Goal: Book appointment/travel/reservation

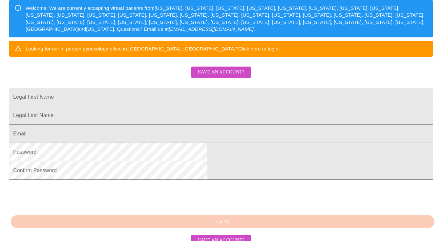
scroll to position [108, 0]
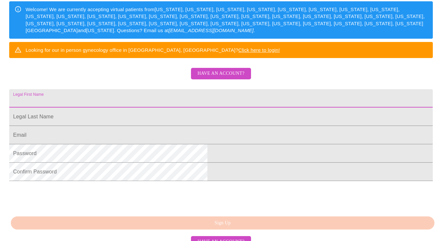
click at [189, 108] on input "Legal First Name" at bounding box center [220, 98] width 423 height 18
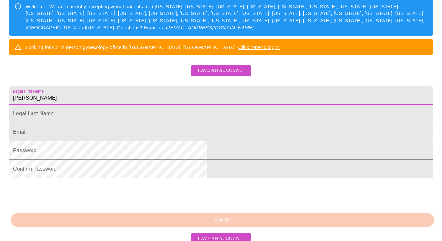
scroll to position [112, 0]
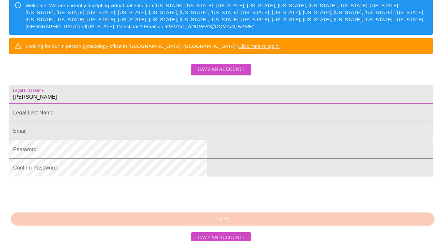
type input "[PERSON_NAME]"
click at [196, 122] on input "Legal First Name" at bounding box center [220, 113] width 423 height 18
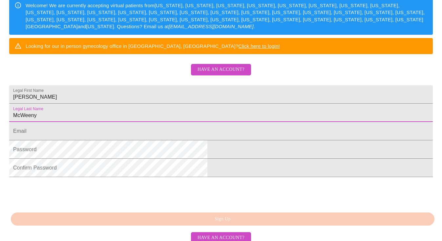
scroll to position [111, 0]
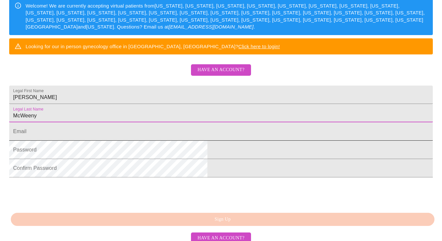
type input "McWeeny"
click at [172, 141] on input "Legal First Name" at bounding box center [220, 131] width 423 height 18
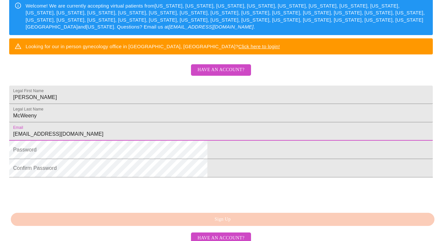
type input "ttawillager@yahoo.com"
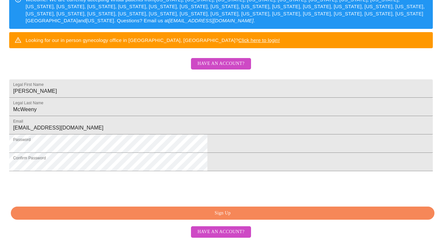
scroll to position [167, 0]
click at [226, 233] on span "Have an account?" at bounding box center [220, 232] width 47 height 8
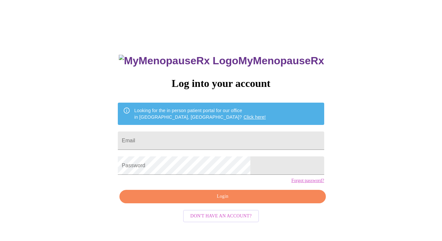
scroll to position [7, 0]
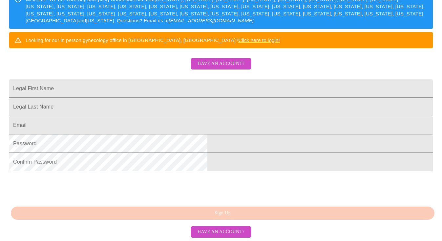
scroll to position [167, 0]
click at [145, 79] on input "Legal First Name" at bounding box center [220, 88] width 423 height 18
type input "Lisa"
click at [149, 98] on input "Legal First Name" at bounding box center [220, 107] width 423 height 18
type input "McWeeny"
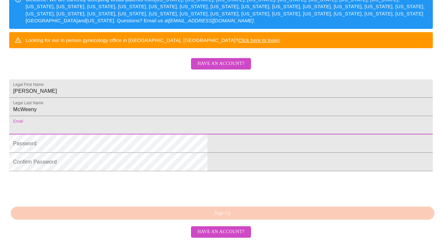
click at [160, 116] on input "Legal First Name" at bounding box center [220, 125] width 423 height 18
type input "ttawillager@yahoo.com"
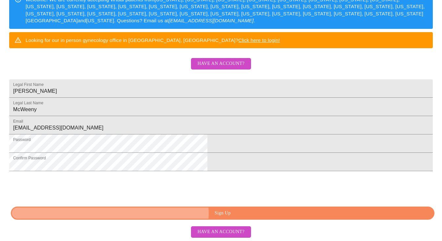
click at [222, 214] on span "Sign Up" at bounding box center [222, 213] width 408 height 8
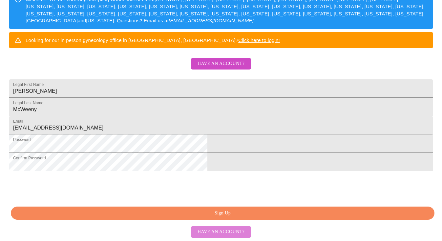
scroll to position [167, 0]
click at [227, 233] on span "Have an account?" at bounding box center [220, 232] width 47 height 8
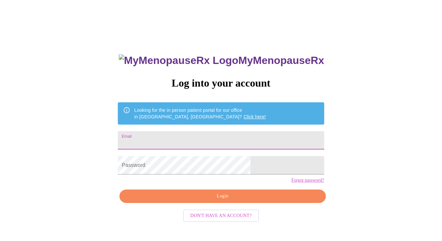
scroll to position [7, 0]
type input "ttawillager@yahoo.com"
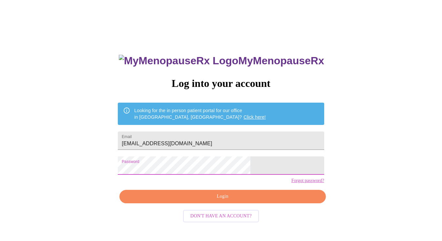
scroll to position [7, 0]
click at [226, 201] on span "Login" at bounding box center [222, 196] width 191 height 8
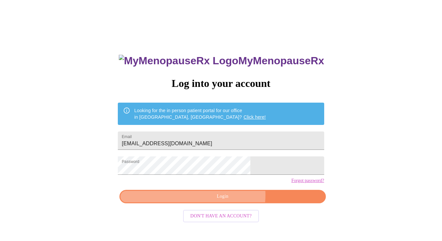
click at [229, 201] on span "Login" at bounding box center [222, 196] width 191 height 8
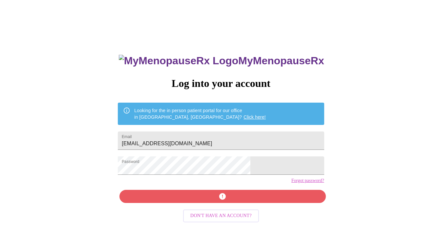
click at [222, 209] on div "MyMenopauseRx Log into your account Looking for the in person patient portal fo…" at bounding box center [220, 164] width 219 height 241
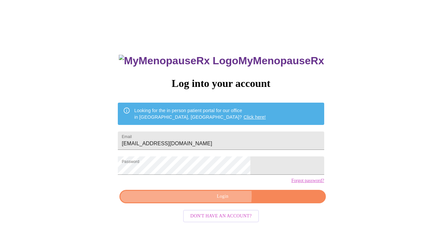
click at [223, 201] on span "Login" at bounding box center [222, 196] width 191 height 8
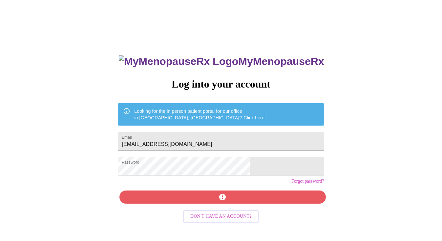
scroll to position [6, 0]
click at [221, 221] on span "Don't have an account?" at bounding box center [220, 216] width 61 height 8
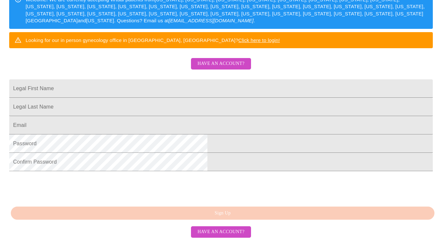
scroll to position [133, 0]
click at [214, 62] on span "Have an account?" at bounding box center [220, 64] width 47 height 8
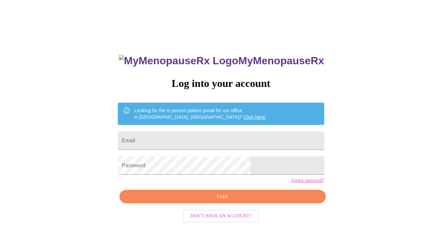
scroll to position [7, 0]
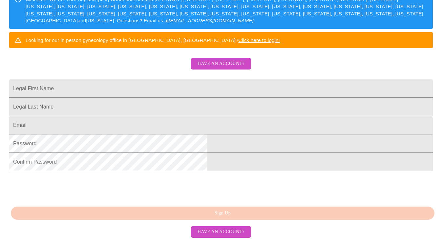
scroll to position [167, 0]
click at [141, 79] on input "Legal First Name" at bounding box center [220, 88] width 423 height 18
type input "Lisa"
click at [182, 98] on input "Legal First Name" at bounding box center [220, 107] width 423 height 18
type input "McWeeny"
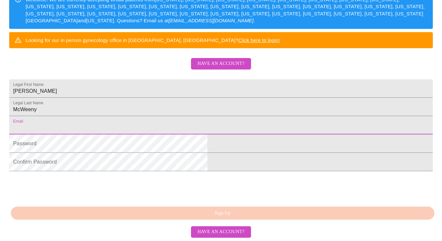
click at [174, 116] on input "Legal First Name" at bounding box center [220, 125] width 423 height 18
type input "ttawillager@yahoo.com"
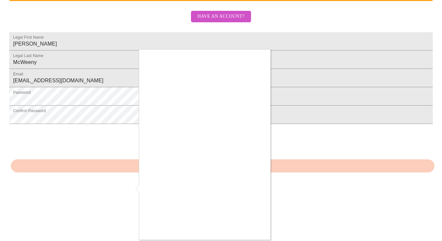
scroll to position [166, 0]
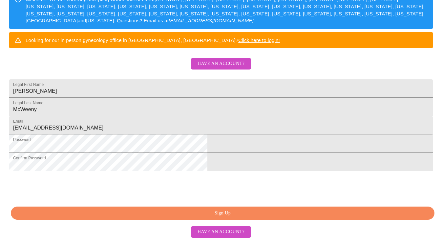
click at [232, 232] on span "Have an account?" at bounding box center [220, 232] width 47 height 8
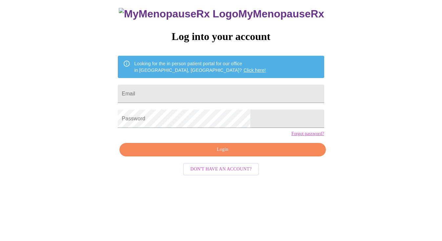
scroll to position [7, 0]
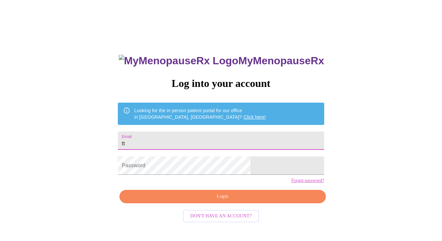
type input "t"
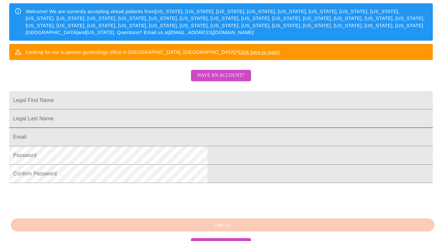
scroll to position [110, 0]
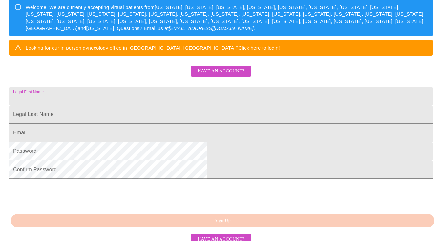
click at [152, 105] on input "Legal First Name" at bounding box center [220, 96] width 423 height 18
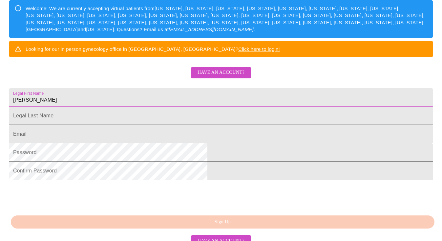
type input "Lisa"
click at [217, 125] on input "Legal First Name" at bounding box center [220, 116] width 423 height 18
type input "McWeeny"
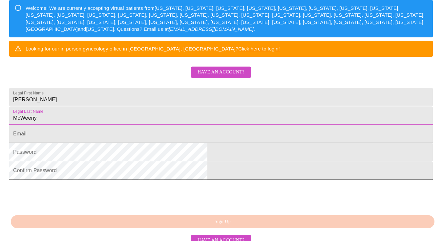
click at [193, 143] on input "Legal First Name" at bounding box center [220, 134] width 423 height 18
type input "ttawillager@yahoo.com"
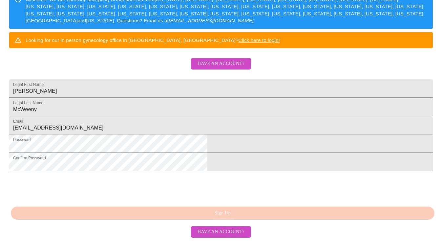
scroll to position [164, 0]
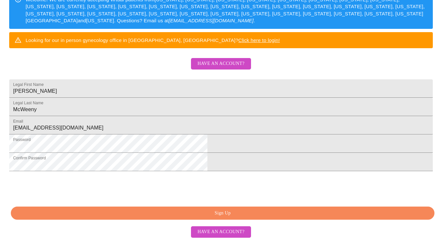
click at [220, 214] on span "Sign Up" at bounding box center [222, 213] width 408 height 8
click at [217, 231] on span "Have an account?" at bounding box center [220, 232] width 47 height 8
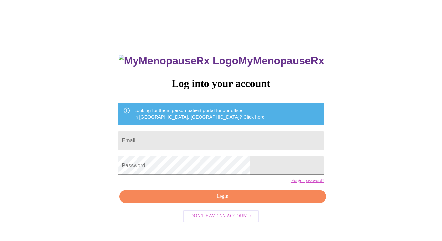
click at [243, 114] on link "Click here!" at bounding box center [254, 116] width 22 height 5
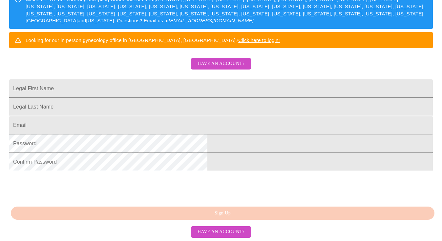
scroll to position [138, 0]
click at [143, 86] on input "Legal First Name" at bounding box center [220, 88] width 423 height 18
type input "Lisa"
click at [185, 110] on input "Legal First Name" at bounding box center [220, 107] width 423 height 18
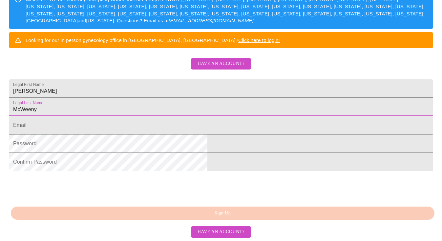
type input "McWeeny"
click at [160, 134] on input "Legal First Name" at bounding box center [220, 125] width 423 height 18
type input "t"
type input "ljmcweeny@gmail.com"
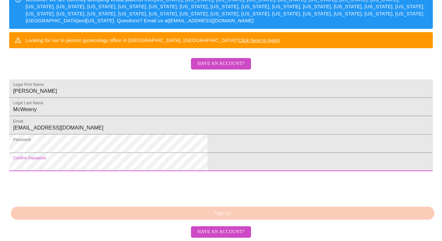
scroll to position [167, 0]
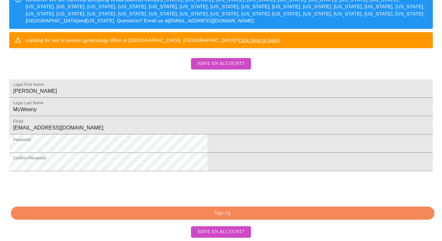
click at [226, 212] on span "Sign Up" at bounding box center [222, 213] width 408 height 8
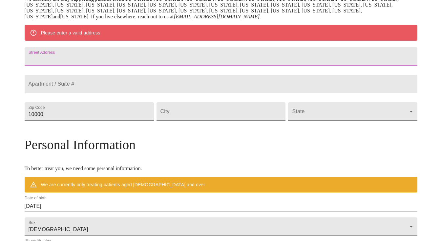
scroll to position [141, 0]
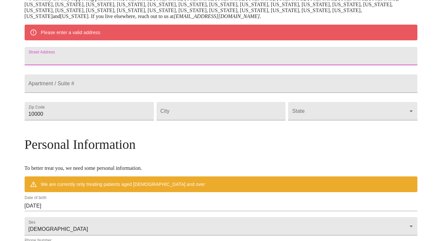
click at [118, 59] on input "Street Address" at bounding box center [221, 56] width 393 height 18
type input "815 Washington Blvd"
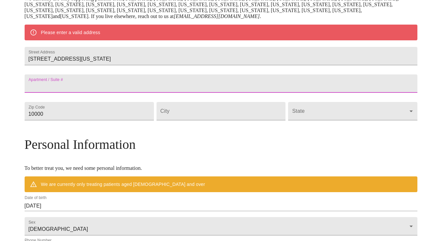
click at [125, 93] on input "Street Address" at bounding box center [221, 83] width 393 height 18
type input "C"
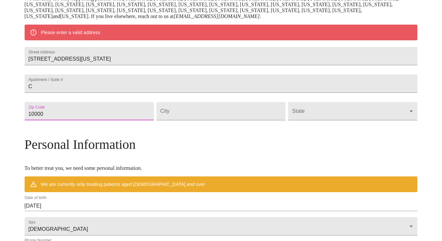
scroll to position [142, 0]
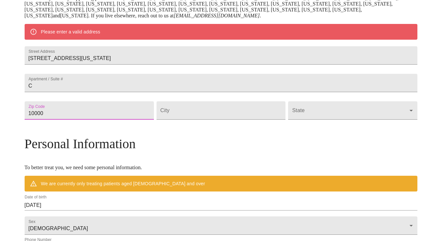
click at [117, 120] on input "10000" at bounding box center [89, 110] width 129 height 18
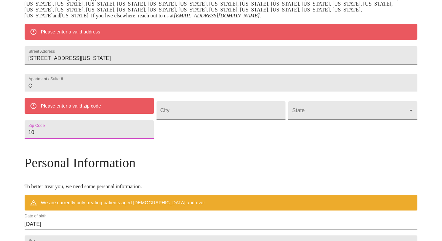
type input "1"
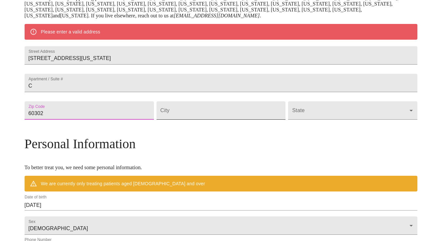
type input "60302"
click at [181, 120] on input "Street Address" at bounding box center [220, 110] width 129 height 18
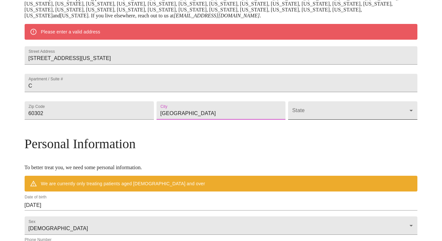
type input "Oak Park"
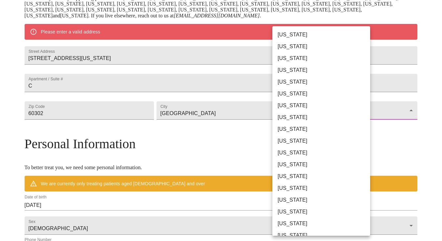
click at [364, 129] on body "MyMenopauseRx Welcome to MyMenopauseRx Since it's your first time here, you'll …" at bounding box center [221, 119] width 436 height 517
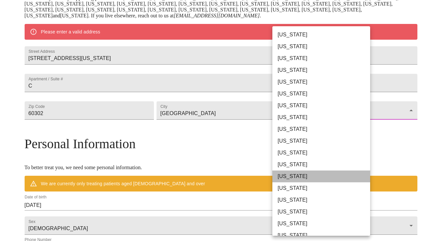
click at [300, 179] on li "Illinois" at bounding box center [321, 176] width 98 height 12
type input "Illinois"
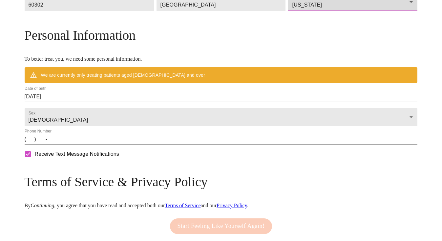
scroll to position [238, 0]
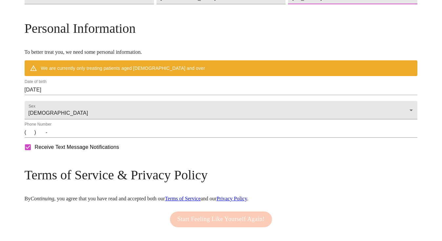
click at [106, 95] on input "09/29/2025" at bounding box center [221, 90] width 393 height 10
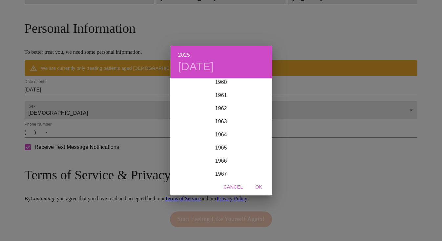
scroll to position [804, 0]
click at [223, 121] on div "1963" at bounding box center [221, 120] width 102 height 13
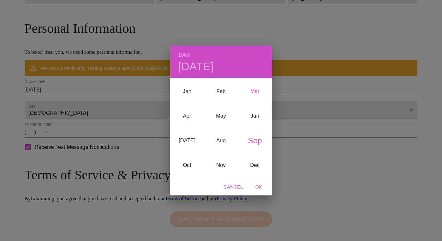
click at [253, 94] on div "Mar" at bounding box center [255, 91] width 34 height 25
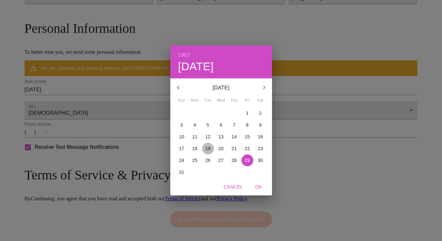
click at [207, 148] on p "19" at bounding box center [207, 148] width 5 height 7
click at [256, 186] on span "OK" at bounding box center [259, 187] width 16 height 8
type input "03/19/1963"
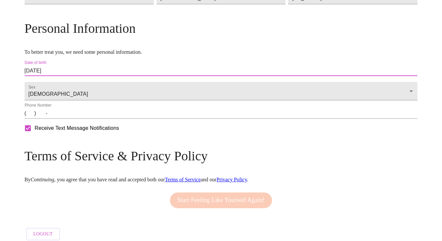
click at [76, 119] on input "(   )    -" at bounding box center [221, 113] width 393 height 10
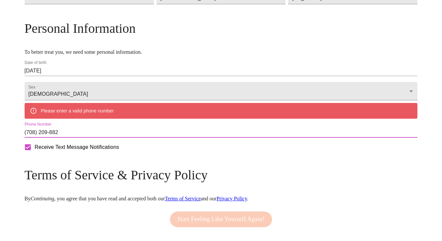
type input "(708) 209-8825"
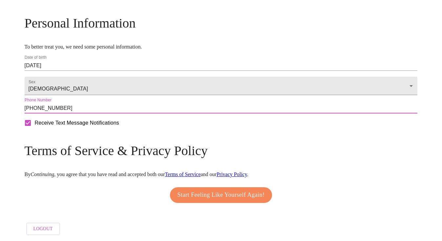
scroll to position [263, 0]
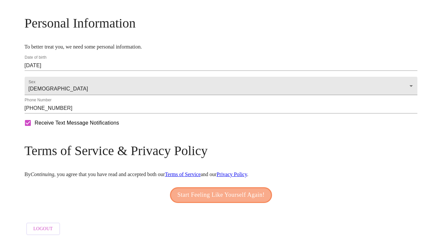
click at [196, 192] on span "Start Feeling Like Yourself Again!" at bounding box center [220, 195] width 87 height 10
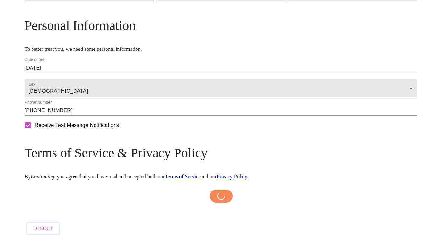
scroll to position [262, 0]
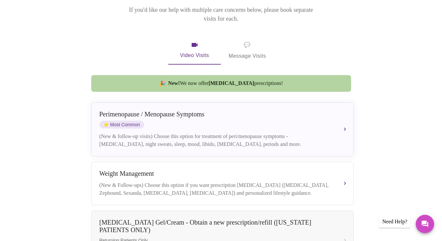
scroll to position [105, 0]
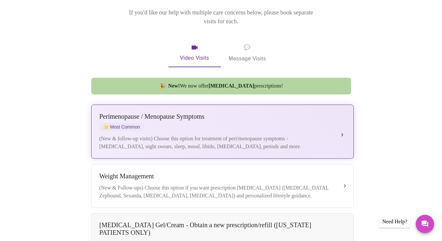
click at [148, 113] on div "Perimenopause / Menopause Symptoms" at bounding box center [215, 117] width 233 height 8
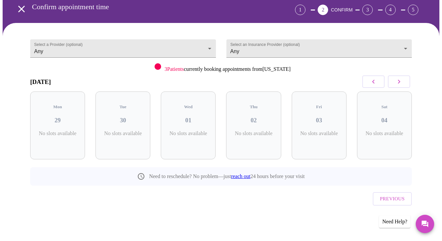
scroll to position [17, 0]
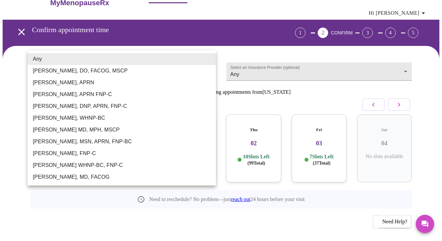
click at [209, 59] on body "MyMenopauseRx Appointments Messaging Labs Uploads Medications Community Refer a…" at bounding box center [221, 123] width 436 height 275
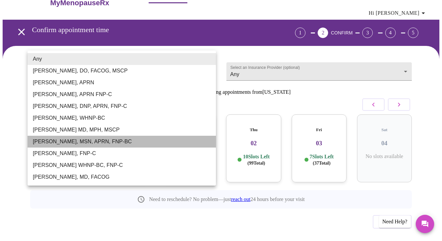
click at [116, 143] on li "Larissa Wright, MSN, APRN, FNP-BC" at bounding box center [122, 142] width 188 height 12
type input "Larissa Wright, MSN, APRN, FNP-BC"
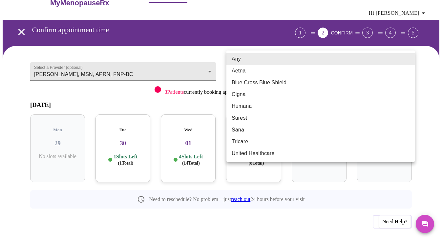
click at [407, 59] on body "MyMenopauseRx Appointments Messaging Labs Uploads Medications Community Refer a…" at bounding box center [221, 123] width 436 height 275
click at [245, 70] on li "Aetna" at bounding box center [320, 71] width 188 height 12
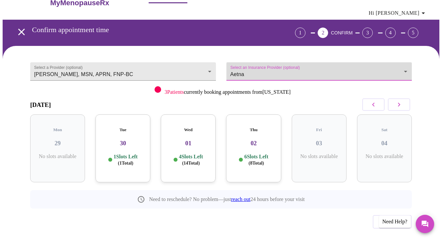
type input "Aetna"
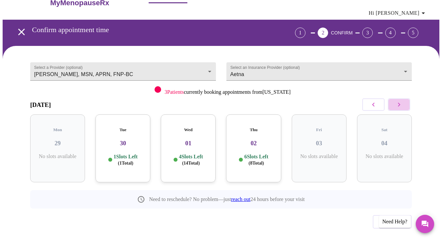
click at [402, 101] on icon "button" at bounding box center [399, 105] width 8 height 8
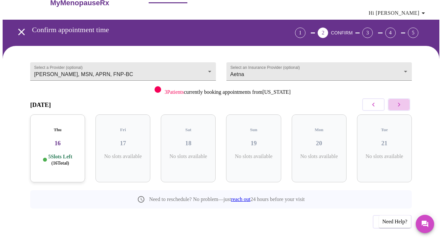
click at [402, 101] on icon "button" at bounding box center [399, 105] width 8 height 8
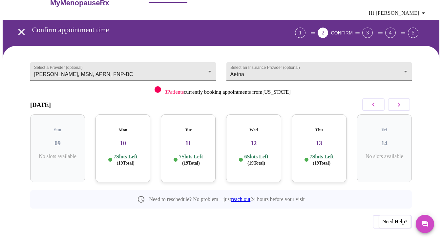
click at [402, 101] on icon "button" at bounding box center [399, 105] width 8 height 8
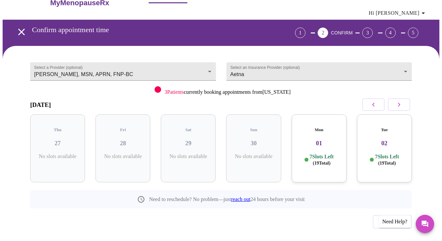
click at [402, 101] on icon "button" at bounding box center [399, 105] width 8 height 8
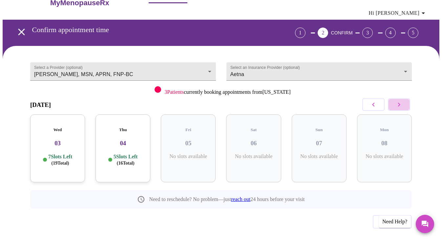
click at [402, 101] on icon "button" at bounding box center [399, 105] width 8 height 8
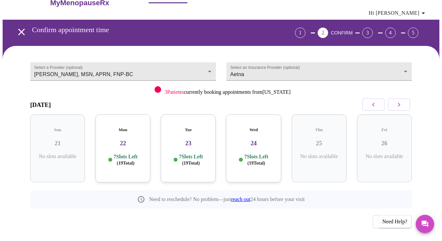
scroll to position [17, 0]
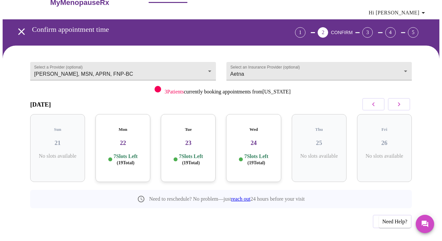
click at [372, 100] on icon "button" at bounding box center [373, 104] width 8 height 8
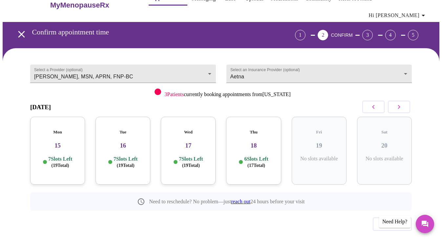
scroll to position [14, 0]
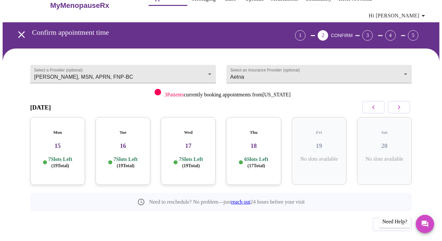
click at [54, 142] on h3 "15" at bounding box center [57, 145] width 44 height 7
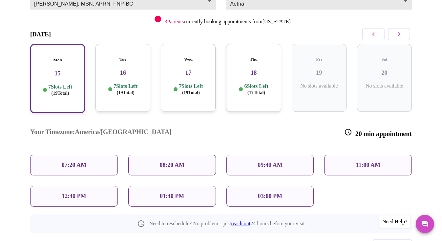
scroll to position [88, 0]
click at [261, 161] on p "09:40 AM" at bounding box center [269, 164] width 25 height 7
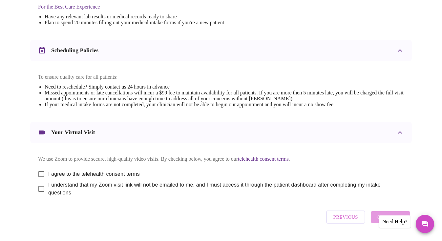
scroll to position [221, 0]
click at [39, 169] on input "I agree to the telehealth consent terms" at bounding box center [41, 174] width 14 height 14
checkbox input "true"
click at [38, 187] on input "I understand that my Zoom visit link will not be emailed to me, and I must acce…" at bounding box center [41, 189] width 14 height 14
checkbox input "true"
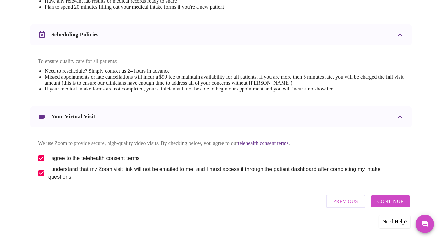
scroll to position [236, 0]
click at [386, 201] on span "Continue" at bounding box center [390, 201] width 26 height 9
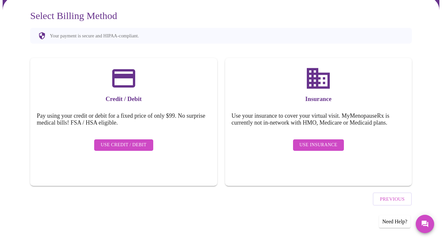
scroll to position [38, 0]
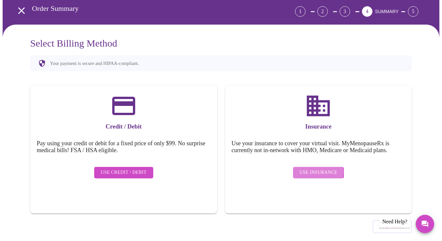
click at [316, 168] on span "Use Insurance" at bounding box center [318, 172] width 38 height 8
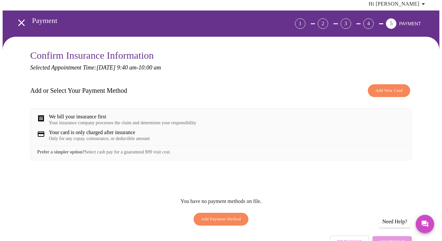
scroll to position [26, 0]
click at [388, 87] on span "Add New Card" at bounding box center [388, 91] width 27 height 8
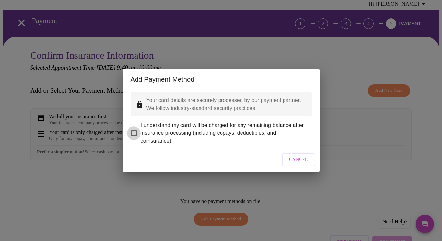
click at [133, 128] on input "I understand my card will be charged for any remaining balance after insurance …" at bounding box center [134, 133] width 14 height 14
checkbox input "true"
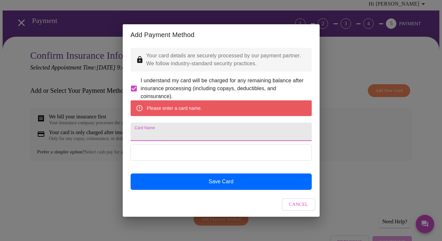
click at [144, 132] on input "Card Name" at bounding box center [220, 132] width 181 height 18
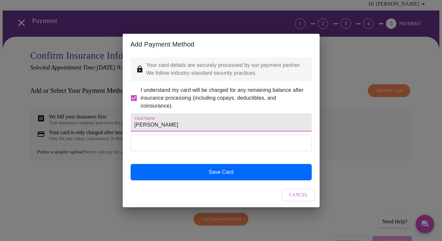
type input "Lisa J McWeeny"
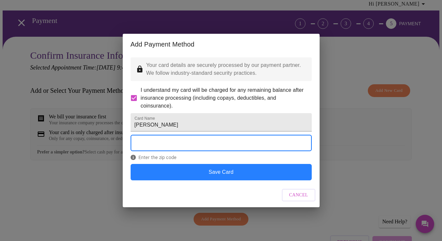
click at [226, 180] on button "Save Card" at bounding box center [220, 172] width 181 height 16
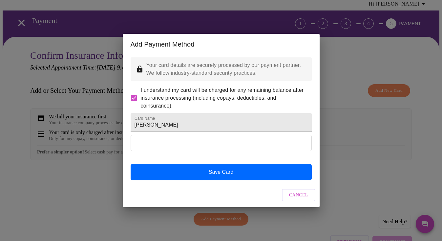
scroll to position [0, 0]
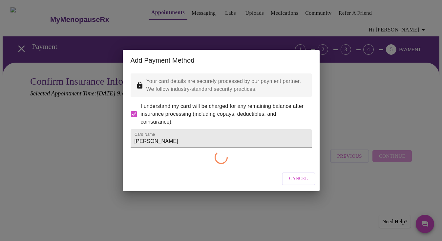
checkbox input "false"
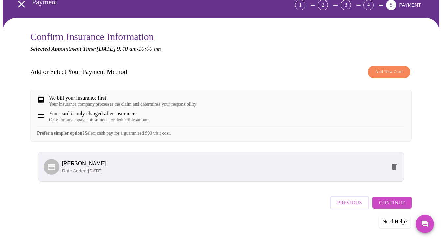
scroll to position [46, 0]
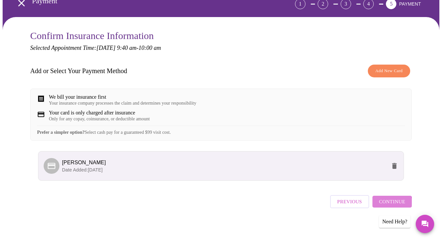
click at [391, 202] on span "Continue" at bounding box center [392, 201] width 26 height 9
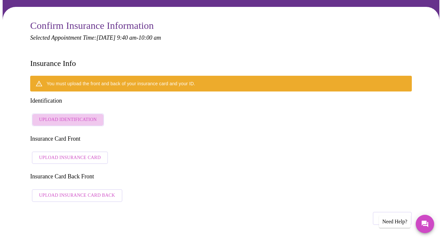
scroll to position [55, 0]
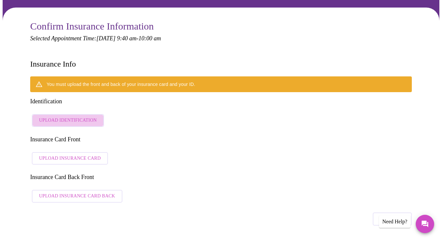
click at [81, 116] on span "Upload Identification" at bounding box center [68, 120] width 58 height 8
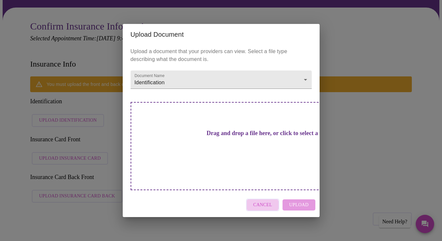
click at [263, 201] on span "Cancel" at bounding box center [262, 205] width 19 height 8
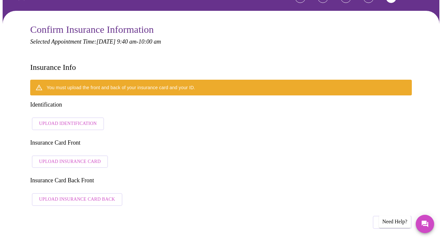
scroll to position [54, 1]
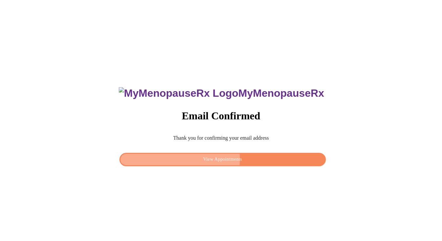
click at [207, 157] on span "View Appointments" at bounding box center [222, 159] width 191 height 8
